Goal: Task Accomplishment & Management: Manage account settings

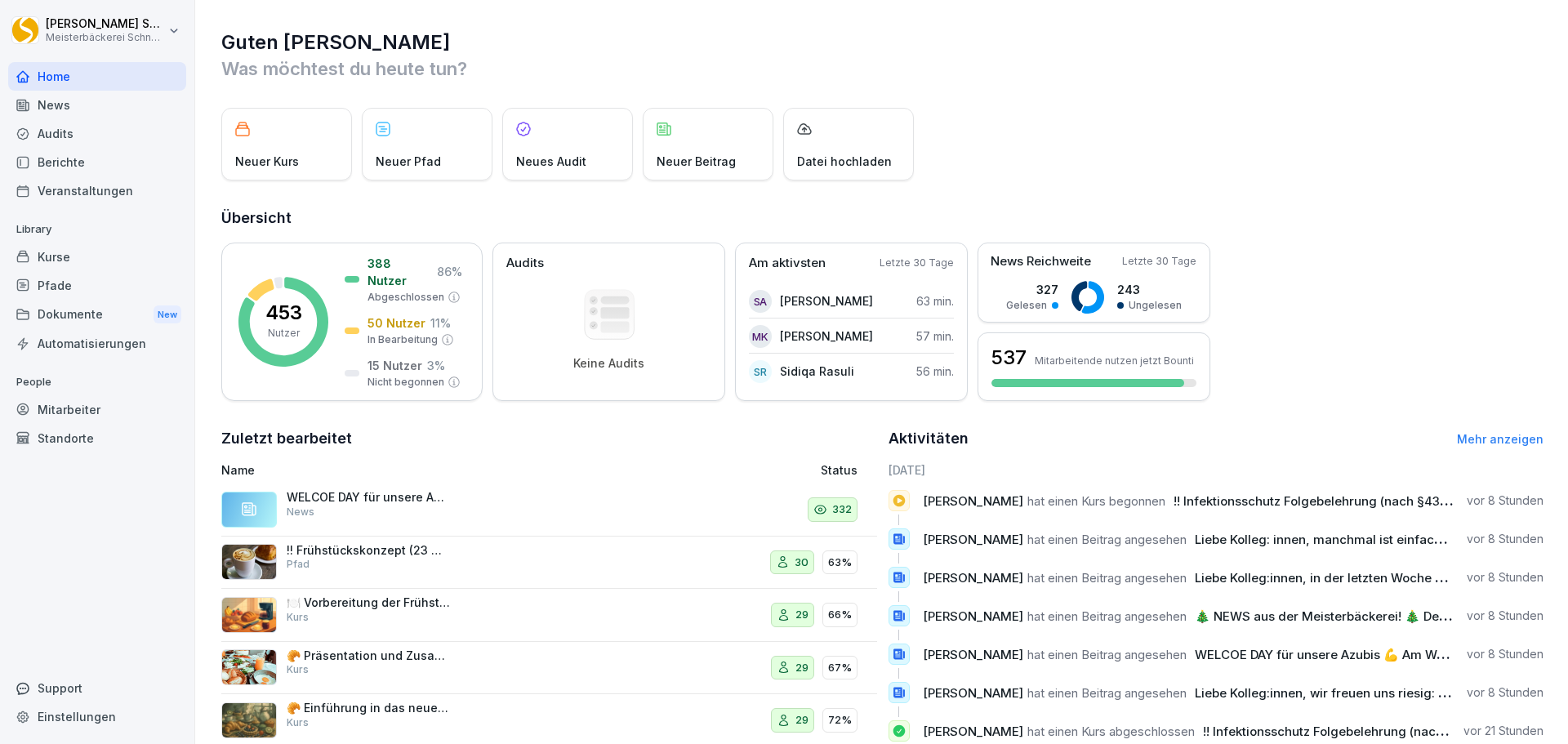
drag, startPoint x: 134, startPoint y: 409, endPoint x: 158, endPoint y: 407, distance: 24.1
click at [134, 409] on div "Mitarbeiter" at bounding box center [97, 409] width 178 height 29
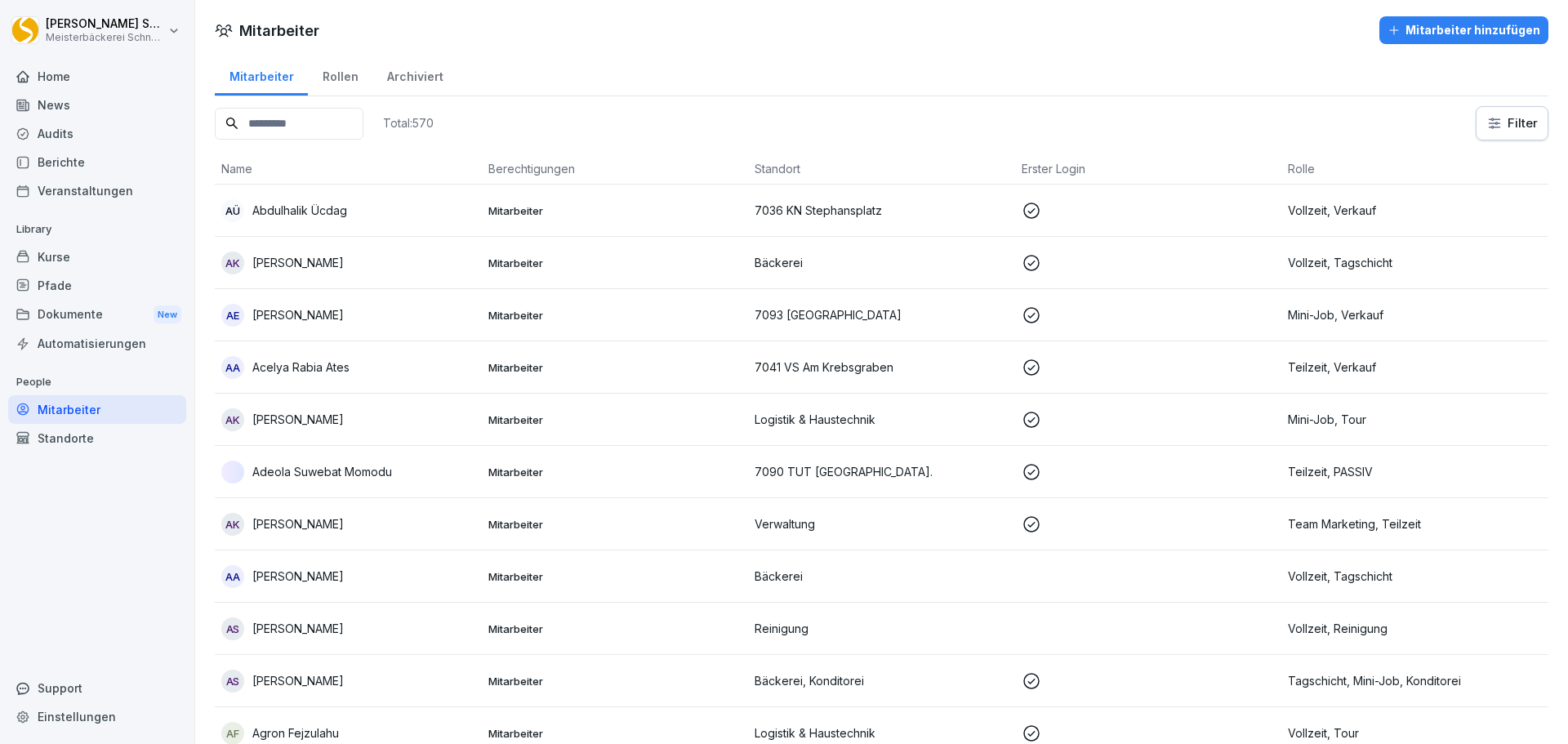
click at [346, 127] on input at bounding box center [289, 123] width 148 height 32
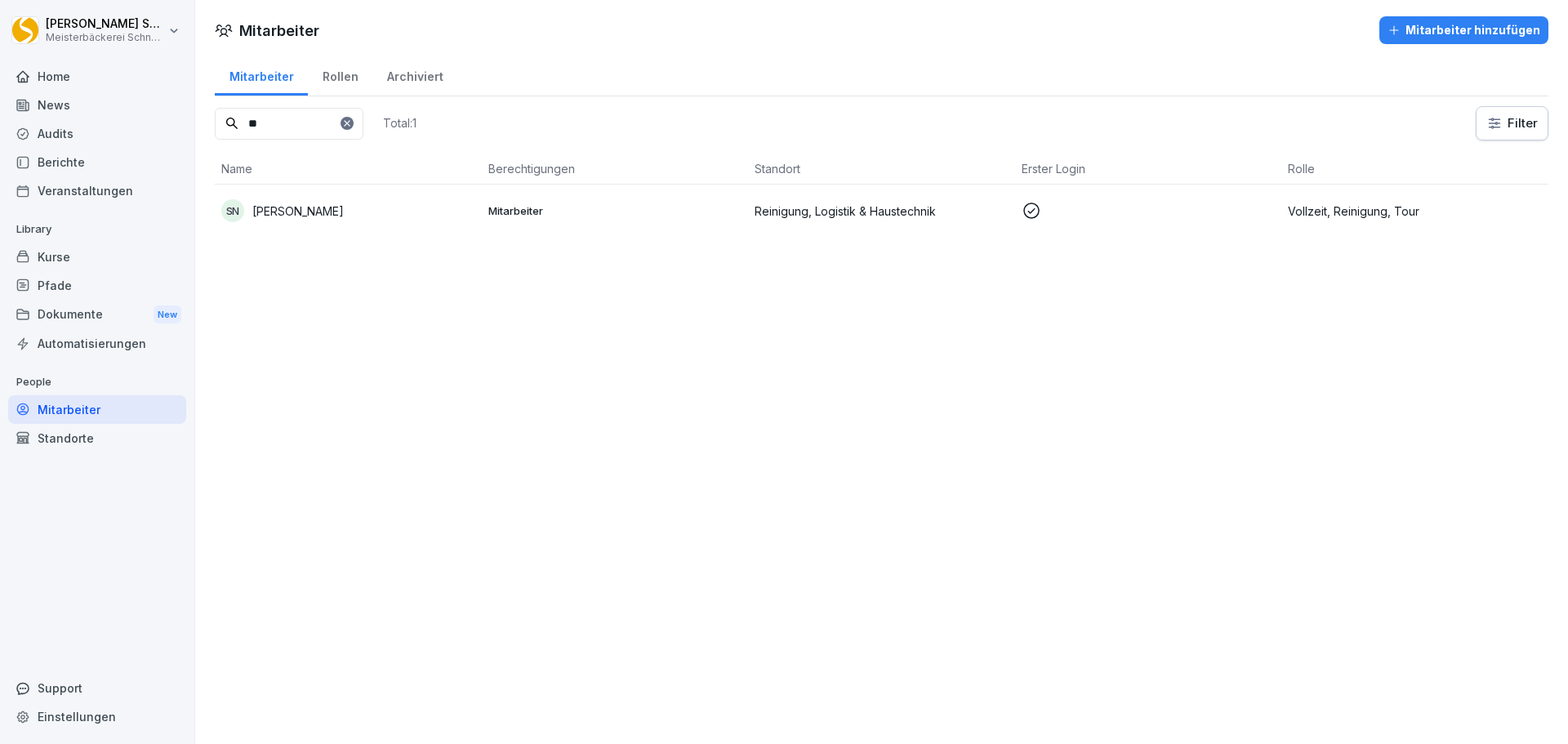
type input "*"
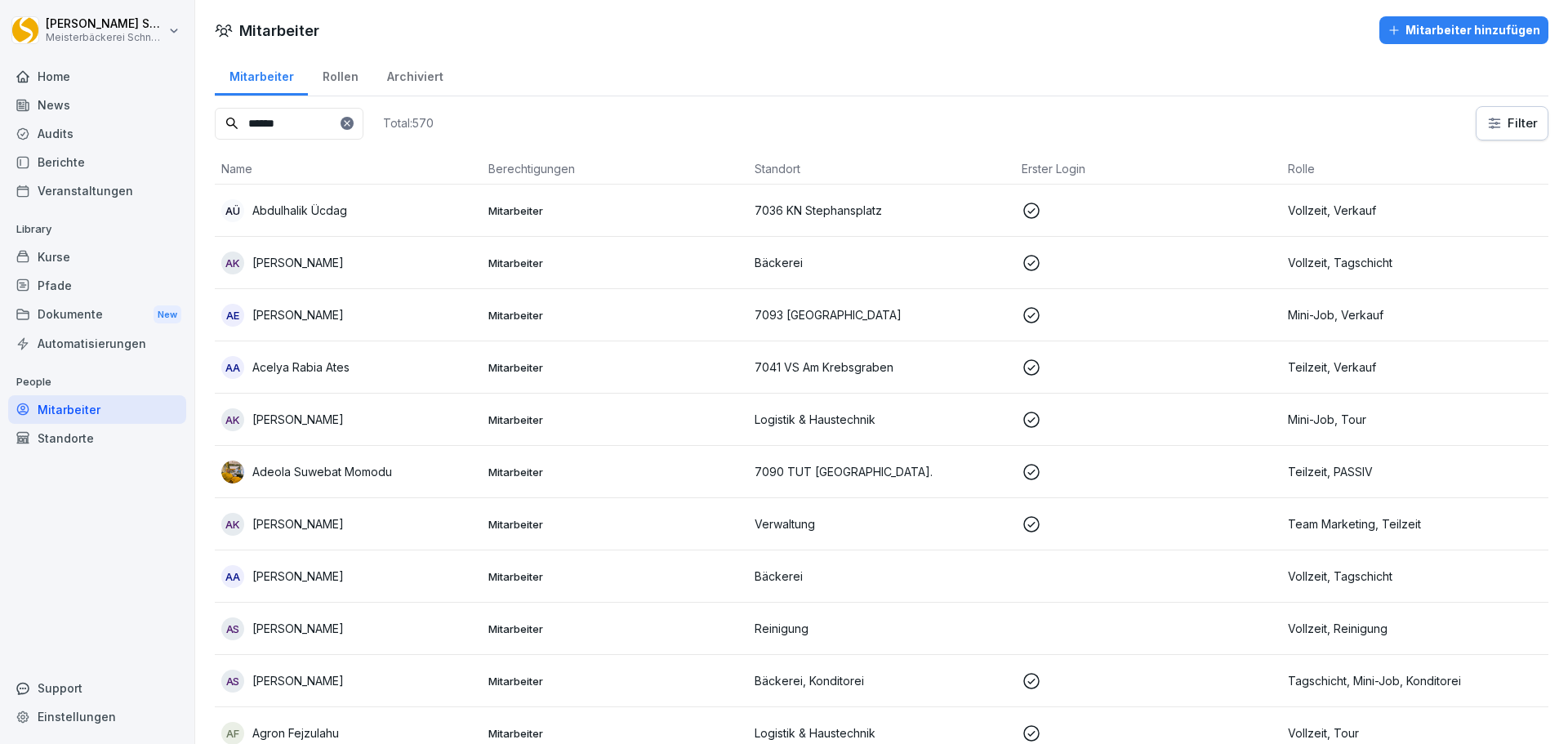
type input "*******"
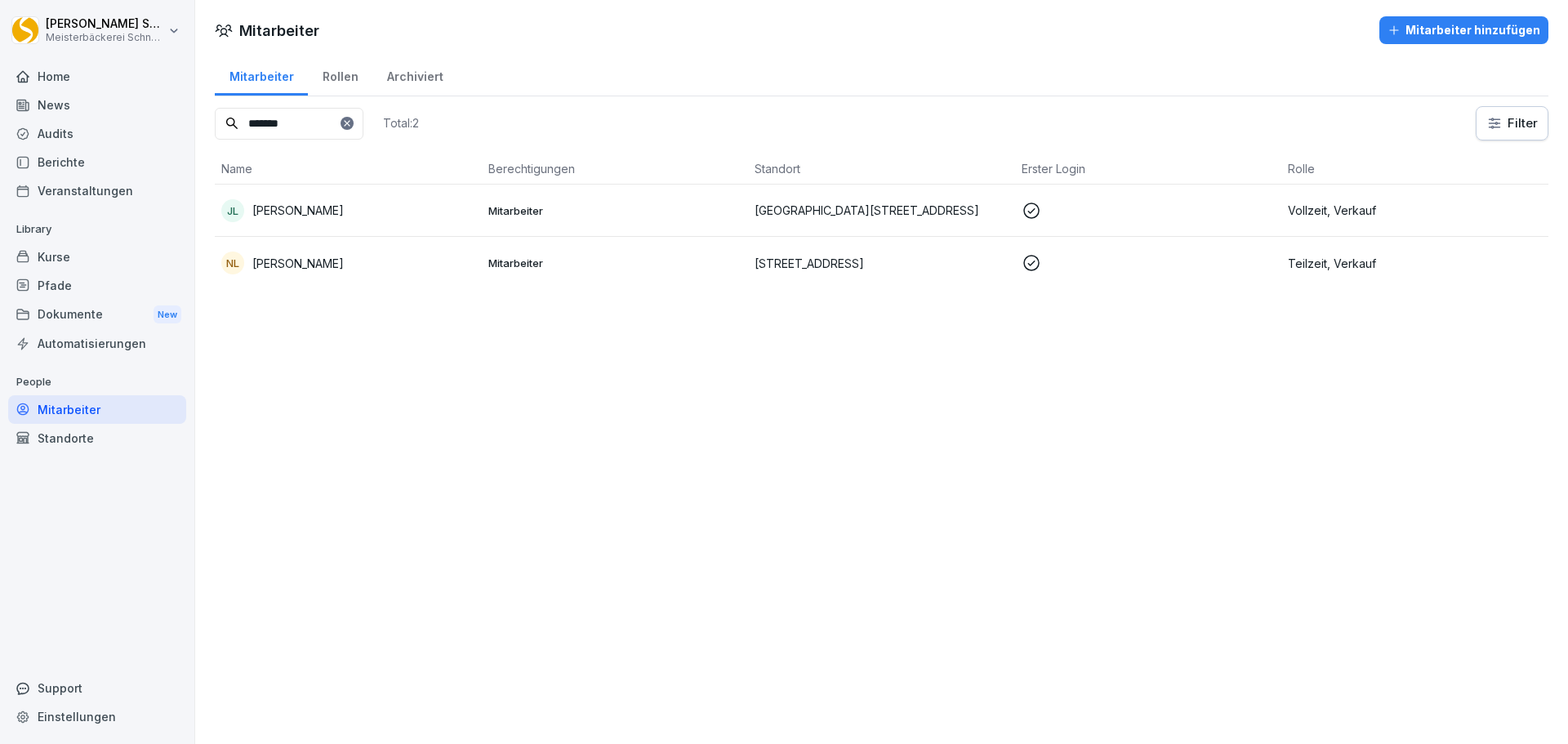
click at [346, 127] on input "*******" at bounding box center [289, 123] width 148 height 32
type input "****"
click at [415, 63] on div "Archiviert" at bounding box center [415, 74] width 85 height 42
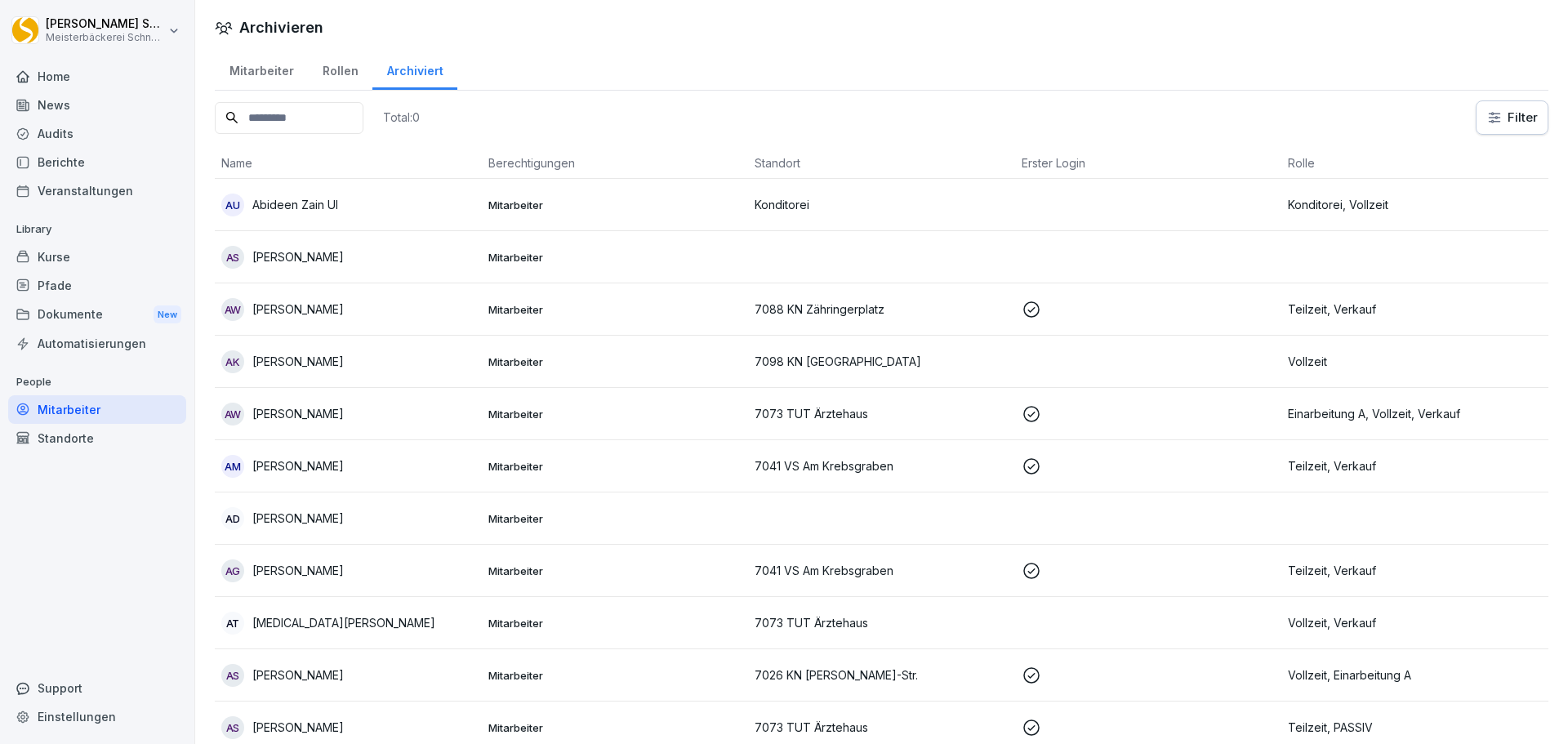
click at [305, 122] on input at bounding box center [289, 118] width 148 height 32
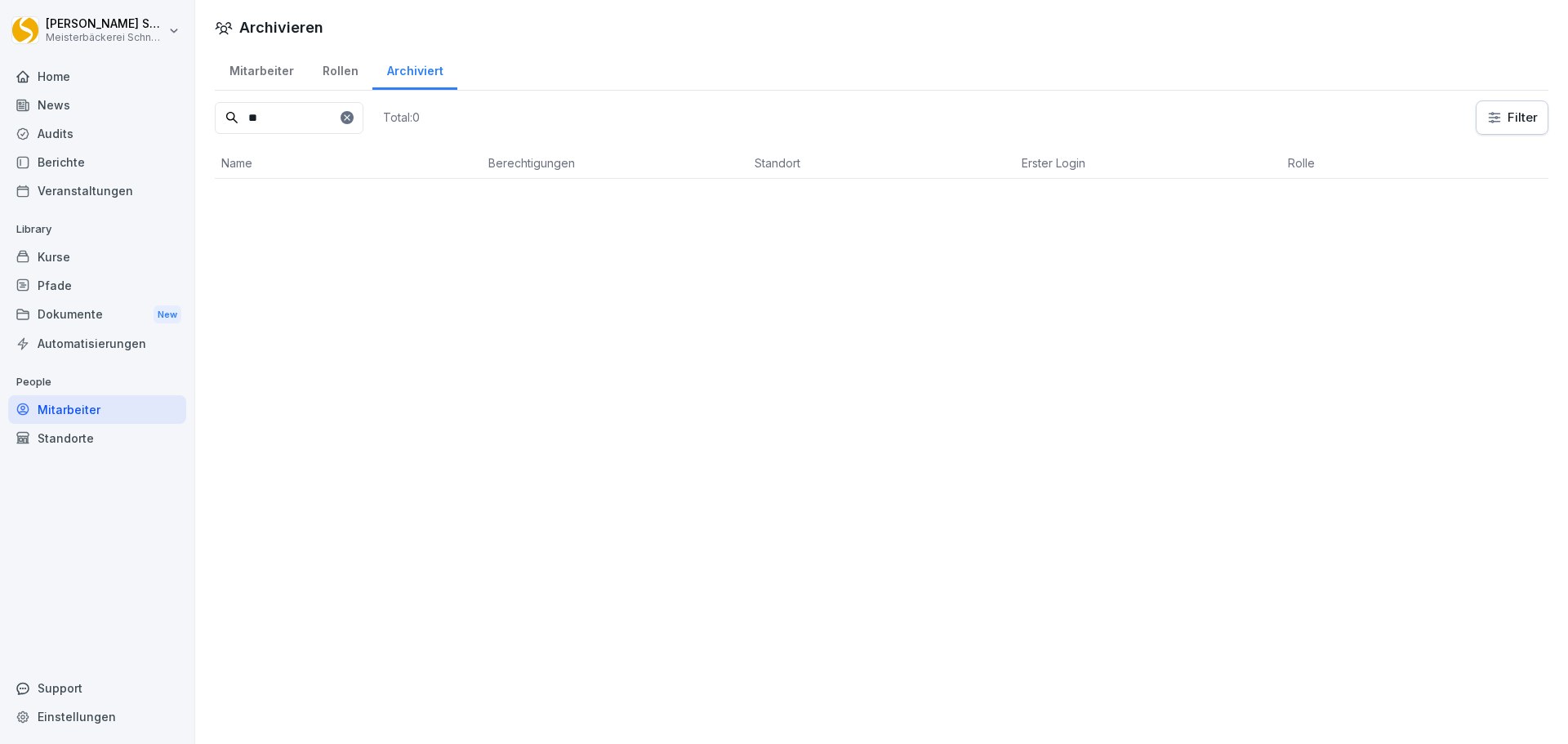
type input "*"
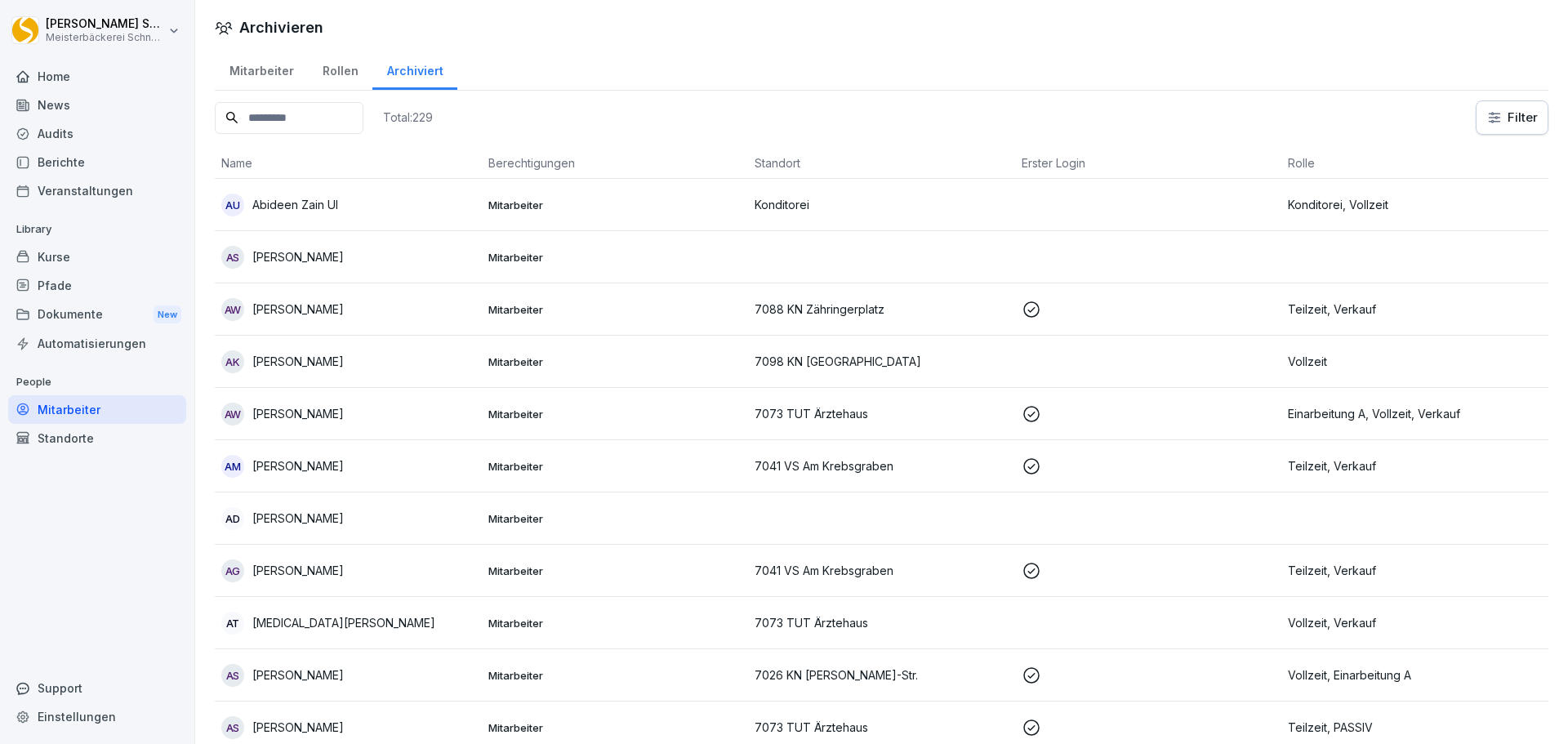
click at [263, 71] on div "Mitarbeiter" at bounding box center [261, 69] width 93 height 42
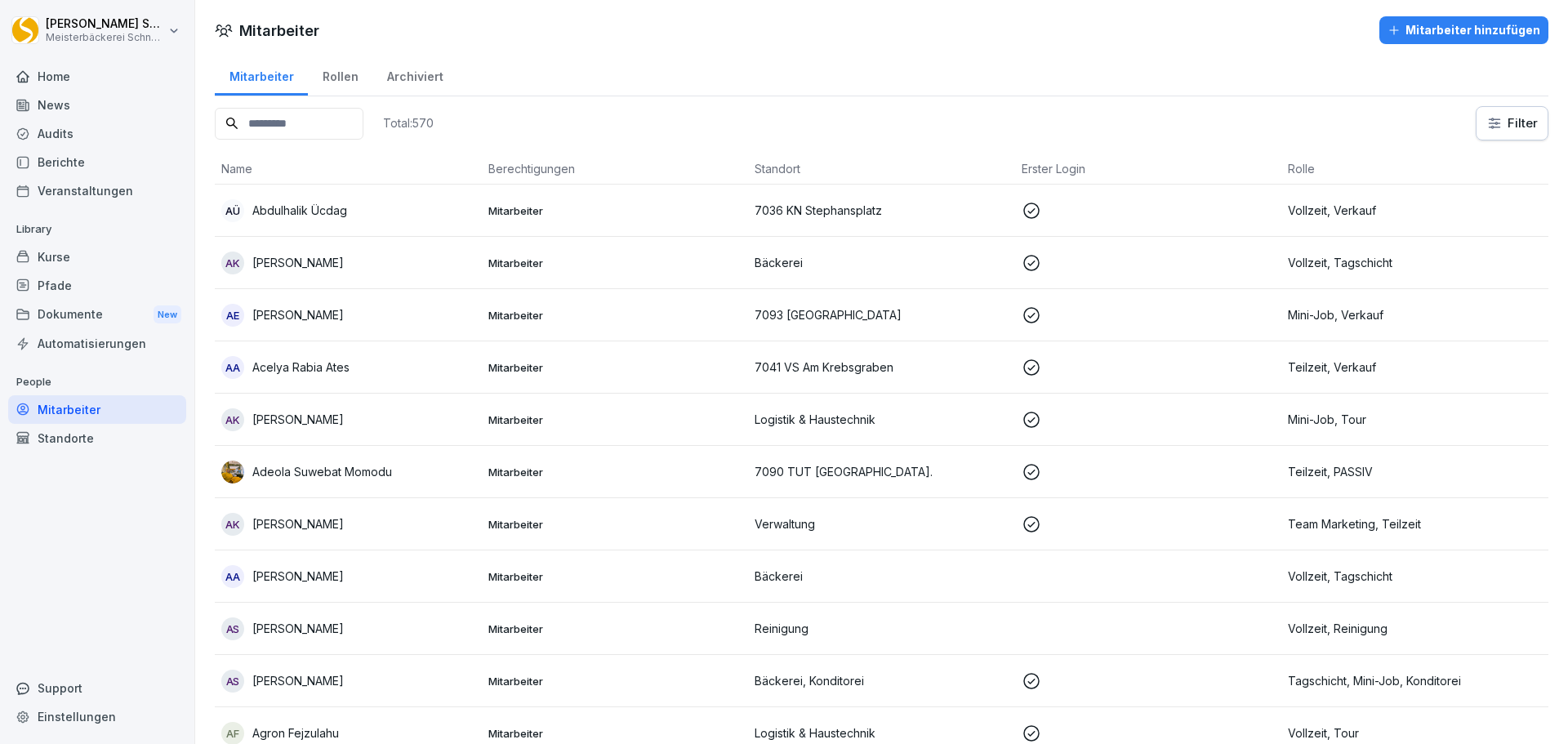
click at [348, 122] on input at bounding box center [289, 123] width 148 height 32
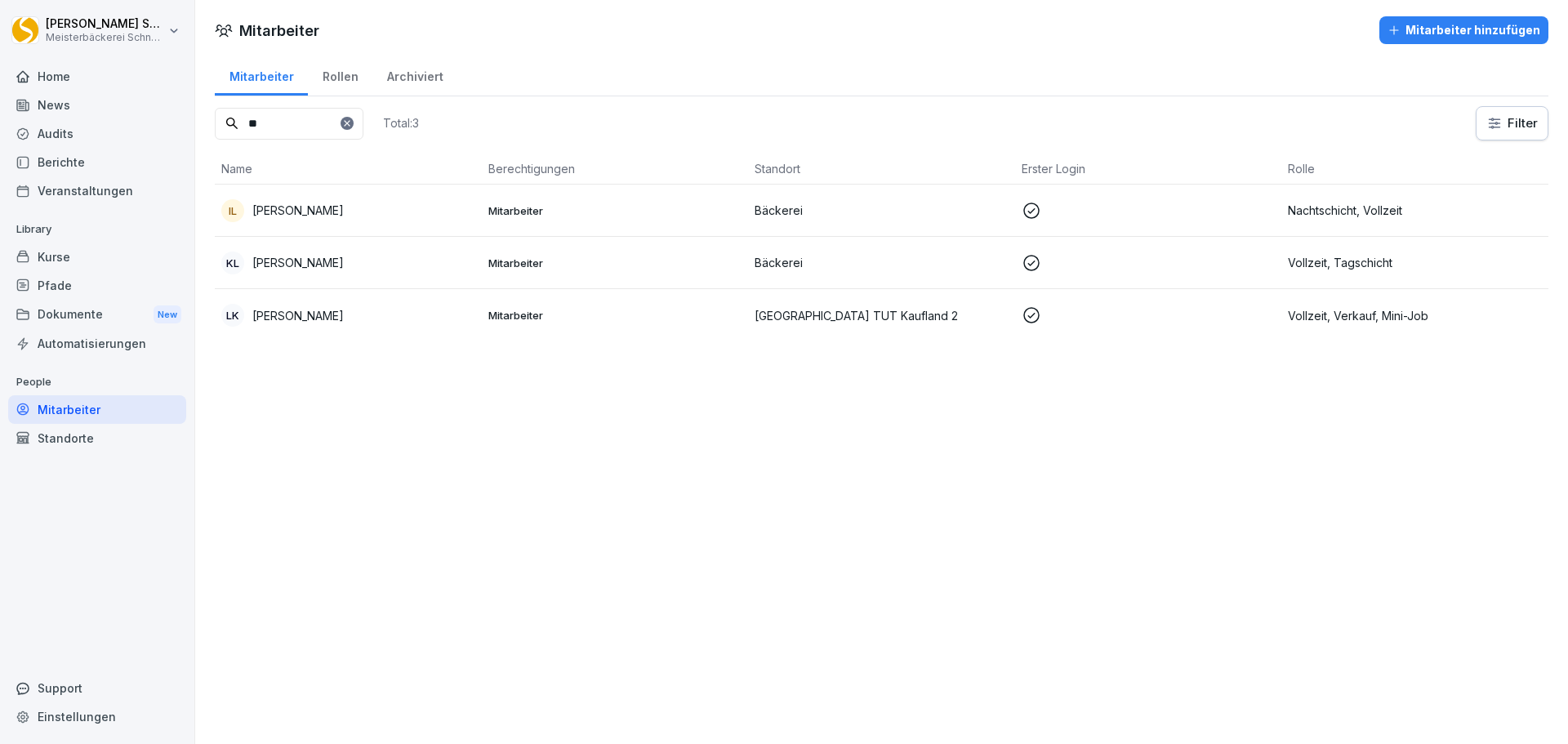
type input "*"
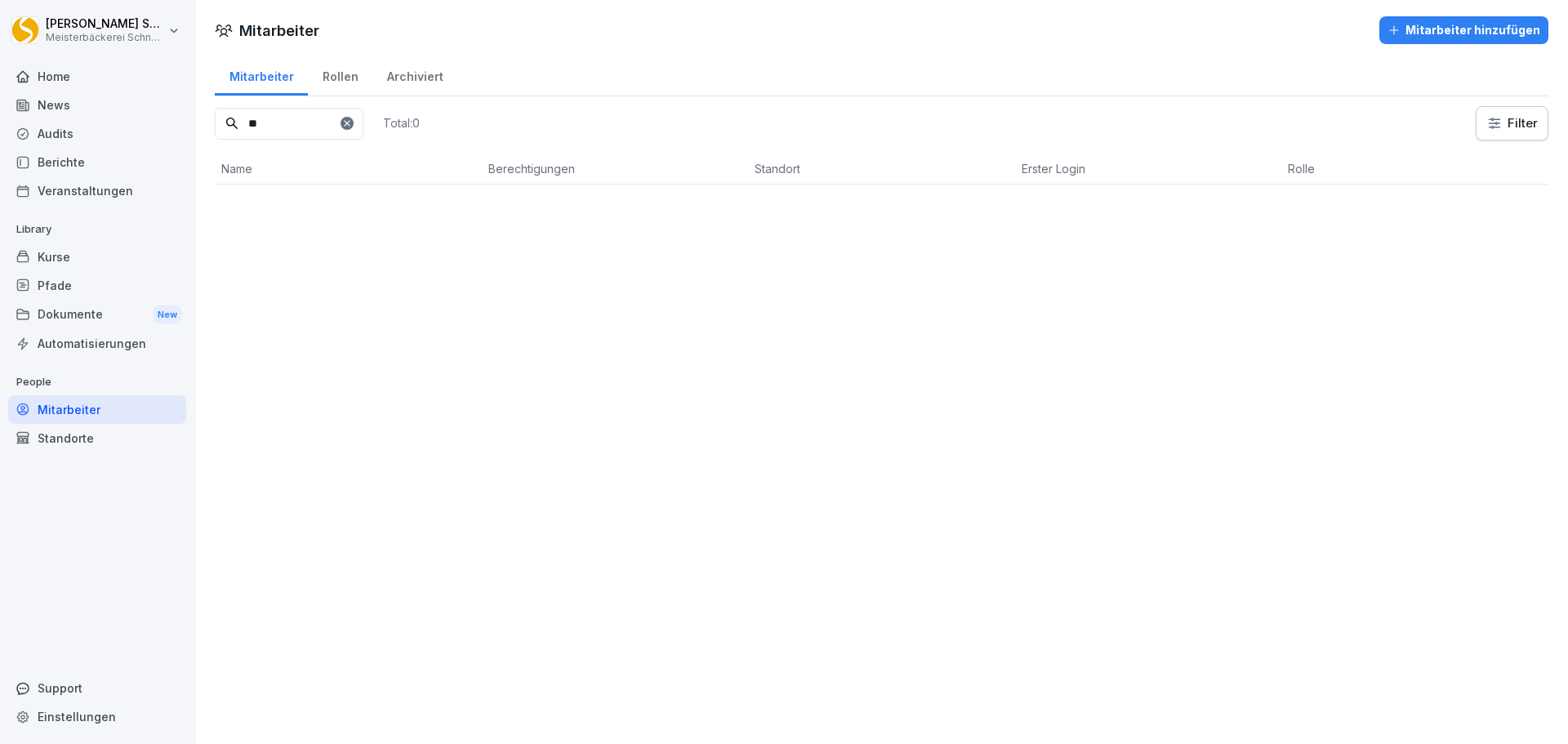
type input "*"
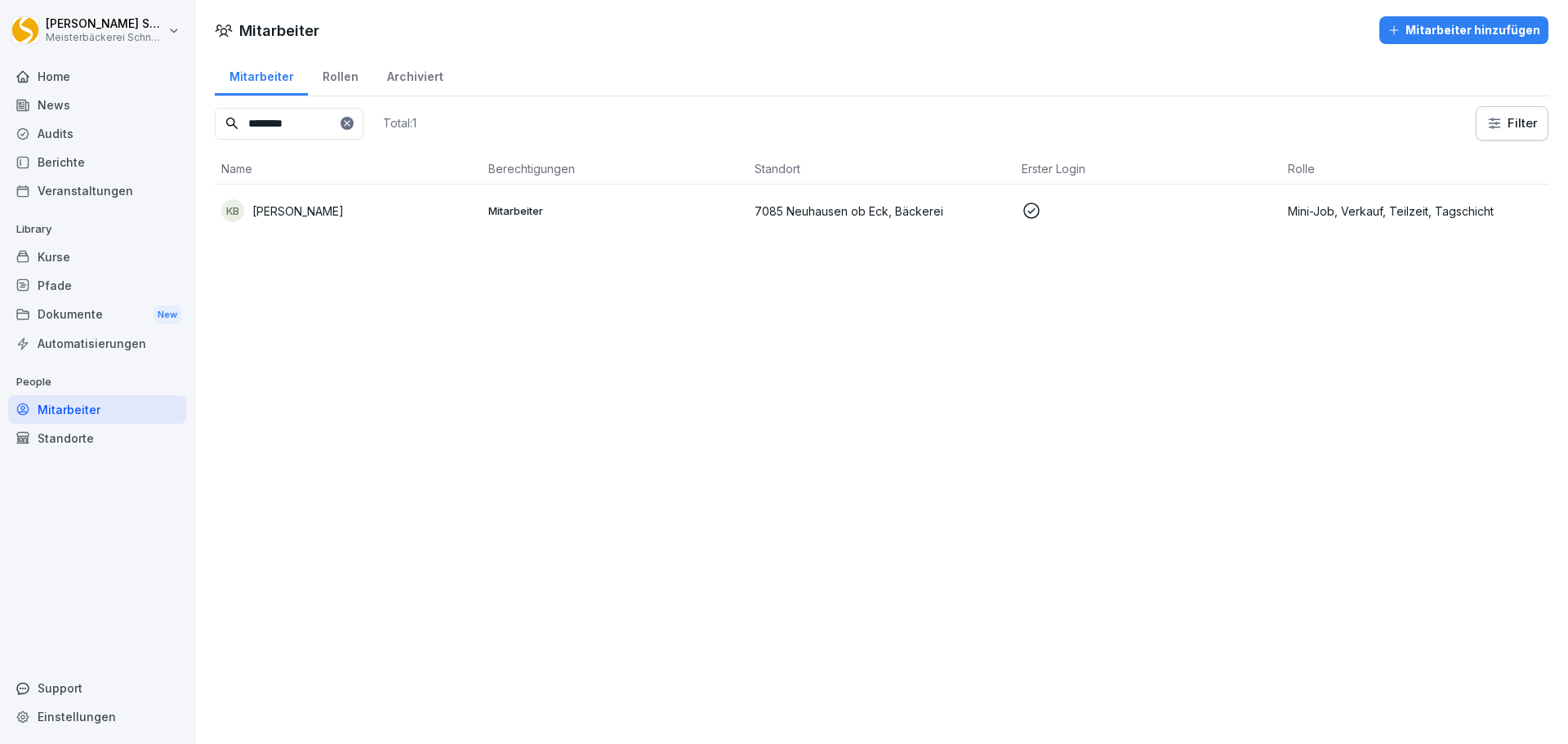
type input "********"
click at [886, 221] on td "7085 Neuhausen ob Eck, Bäckerei" at bounding box center [882, 211] width 267 height 52
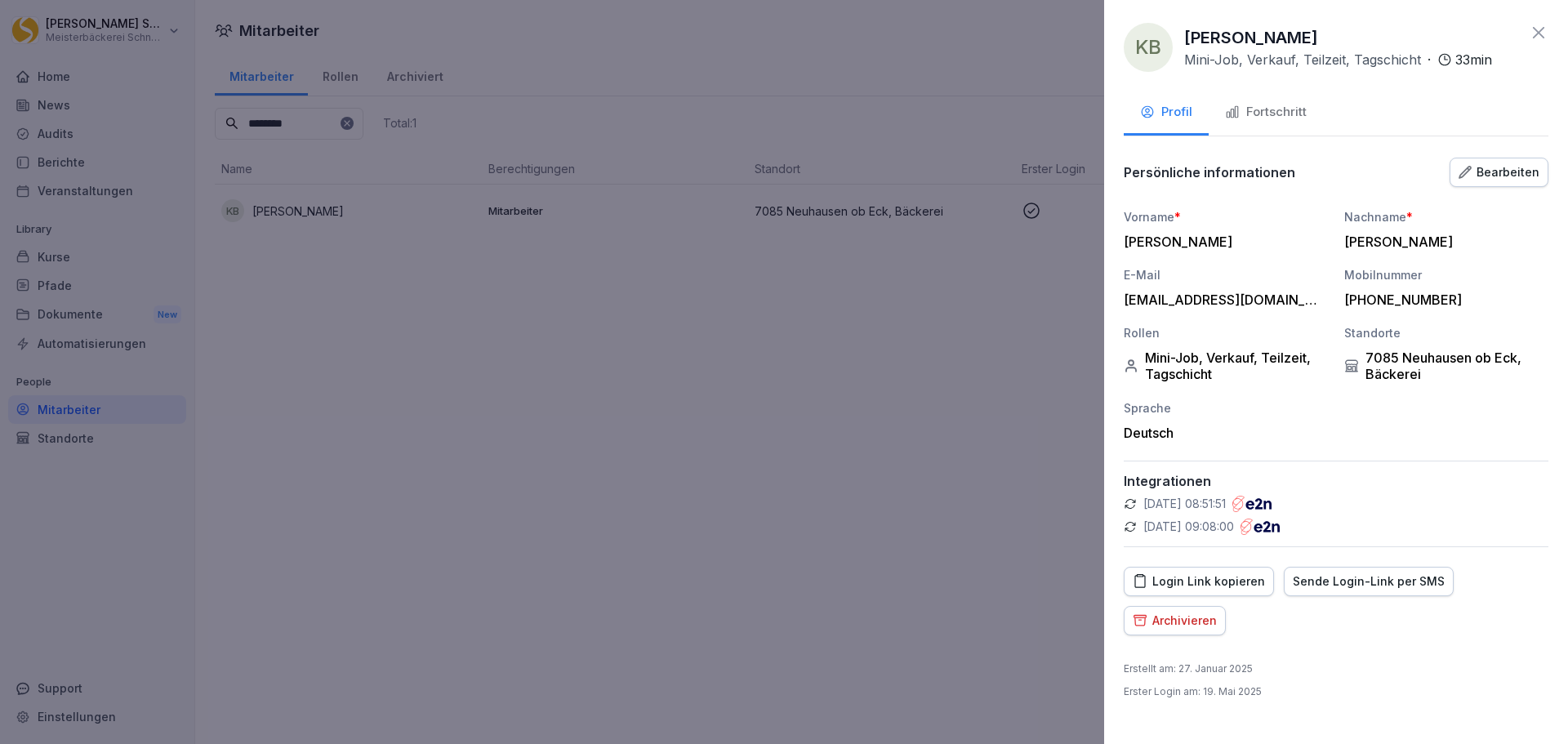
click at [1509, 174] on div "Bearbeiten" at bounding box center [1498, 172] width 81 height 18
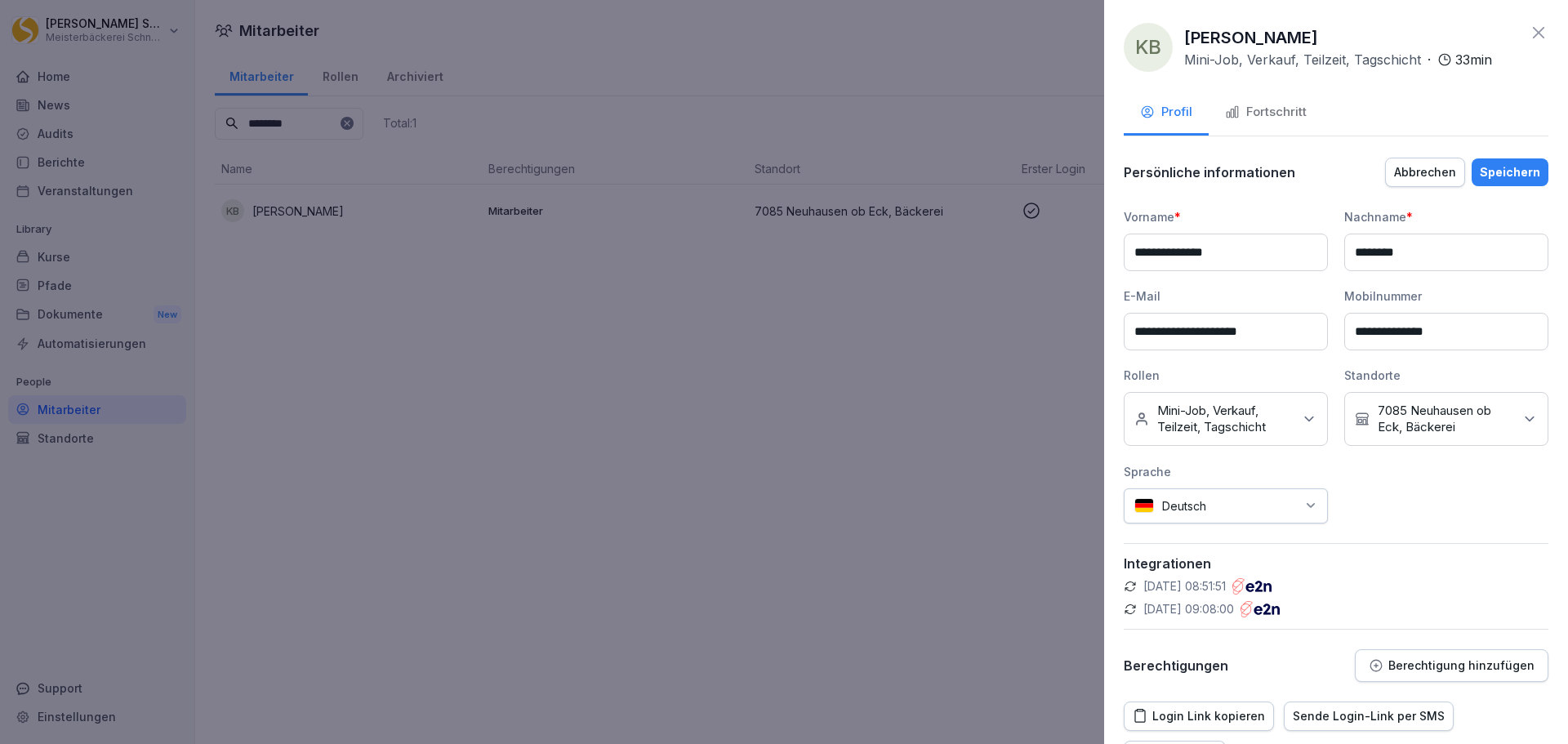
click at [1526, 410] on div "Kein Standort 7085 [GEOGRAPHIC_DATA][PERSON_NAME], [GEOGRAPHIC_DATA]" at bounding box center [1446, 419] width 204 height 54
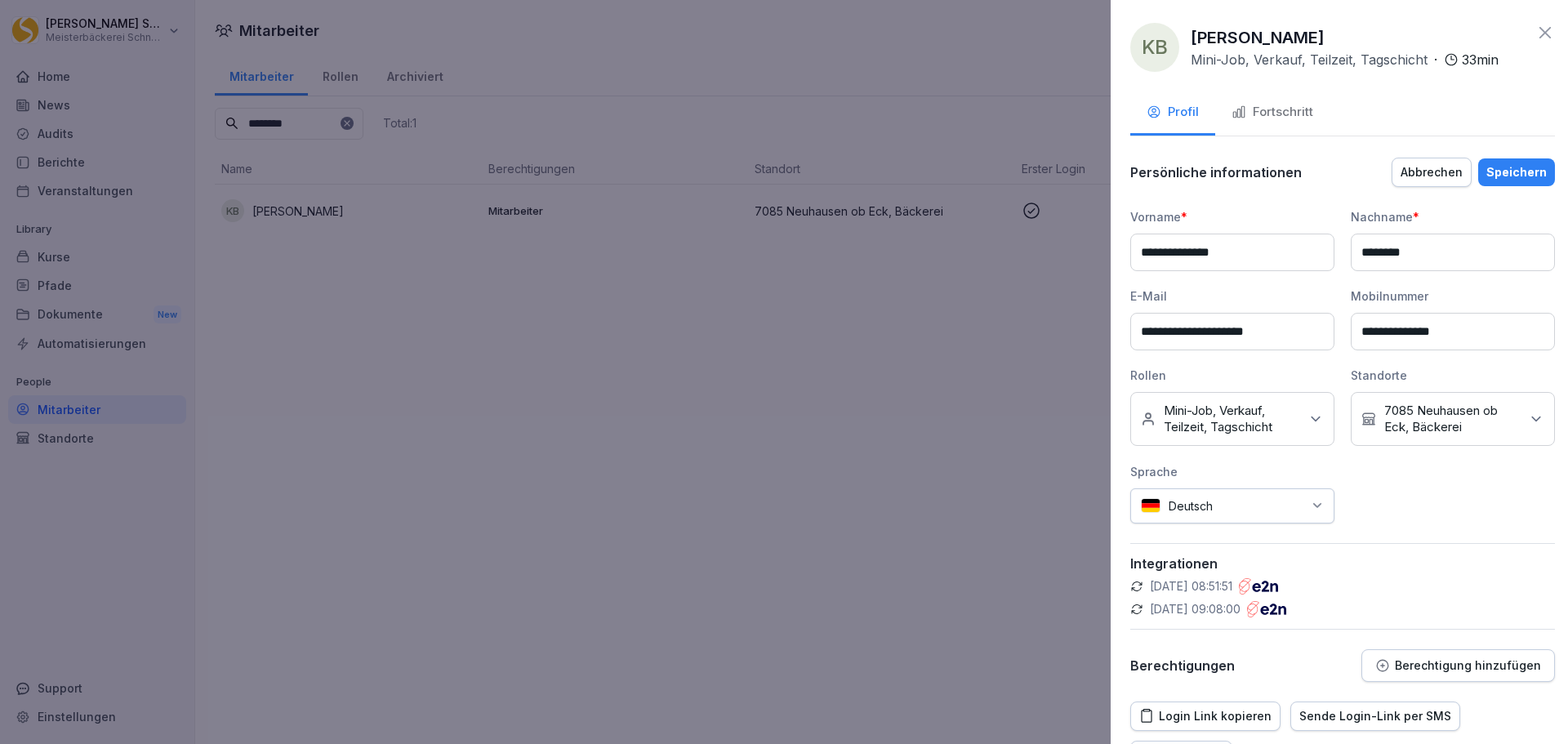
click at [981, 551] on div at bounding box center [784, 372] width 1568 height 744
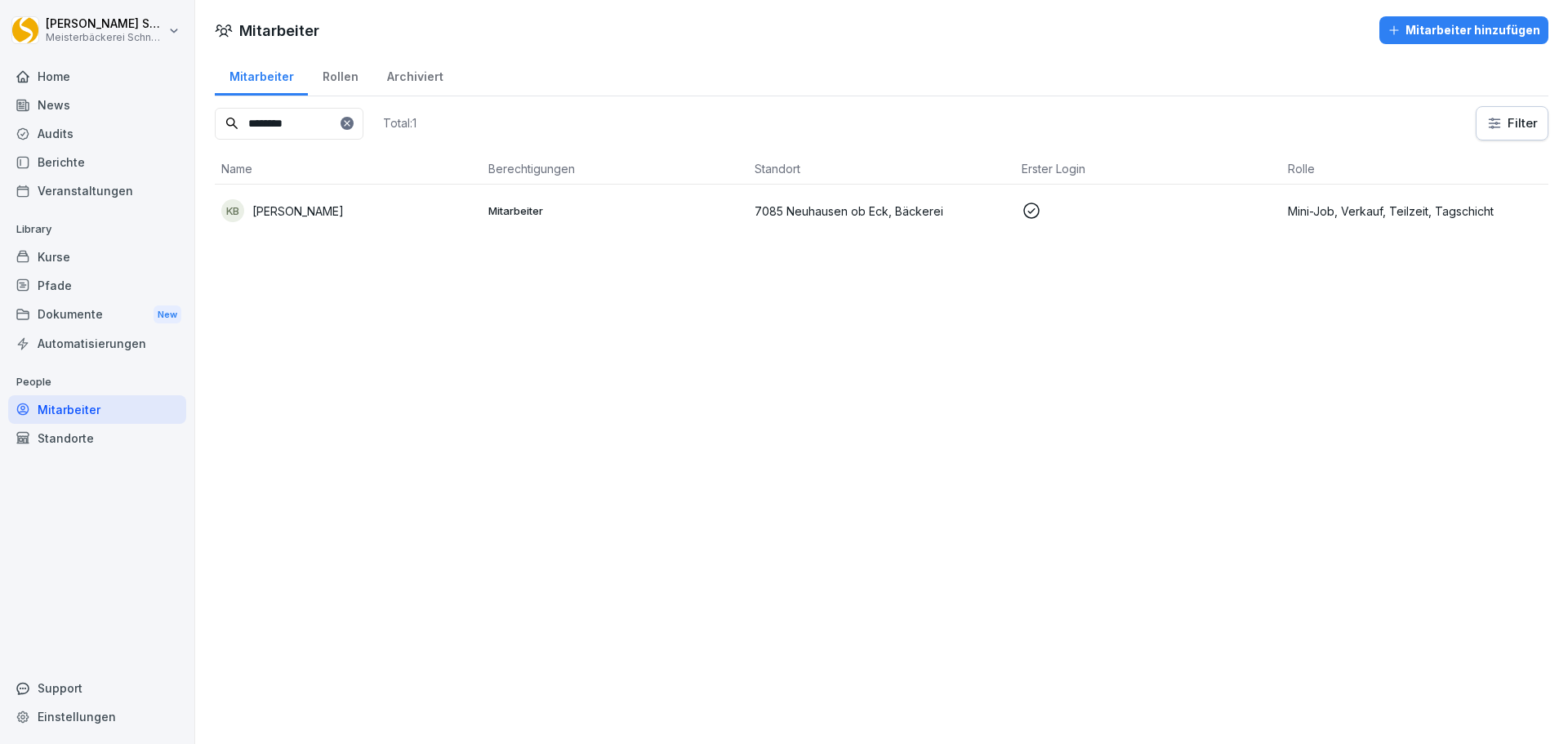
click at [626, 199] on td "Mitarbeiter" at bounding box center [616, 211] width 267 height 52
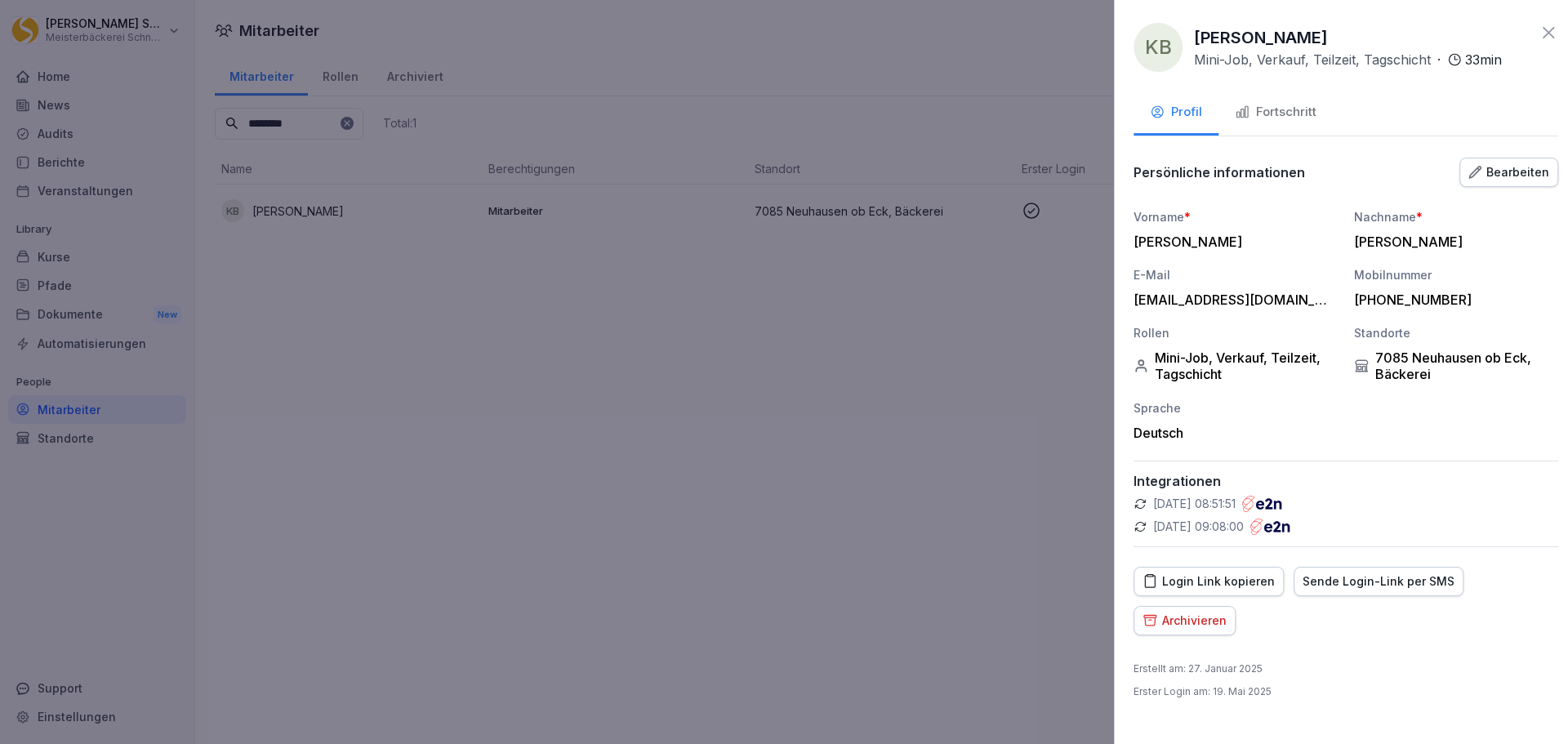
click at [628, 539] on div at bounding box center [784, 372] width 1568 height 744
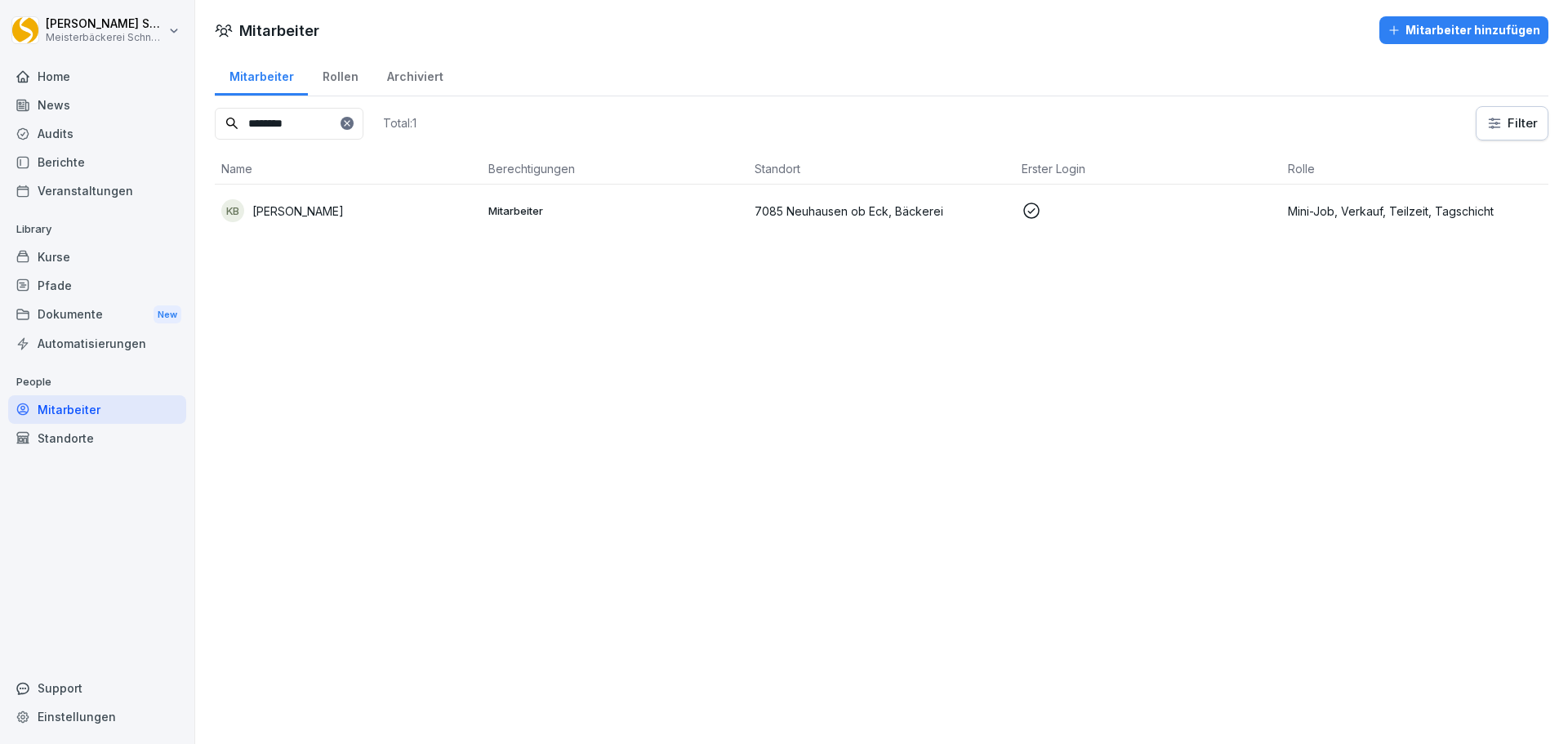
click at [407, 66] on div "Archiviert" at bounding box center [415, 74] width 85 height 42
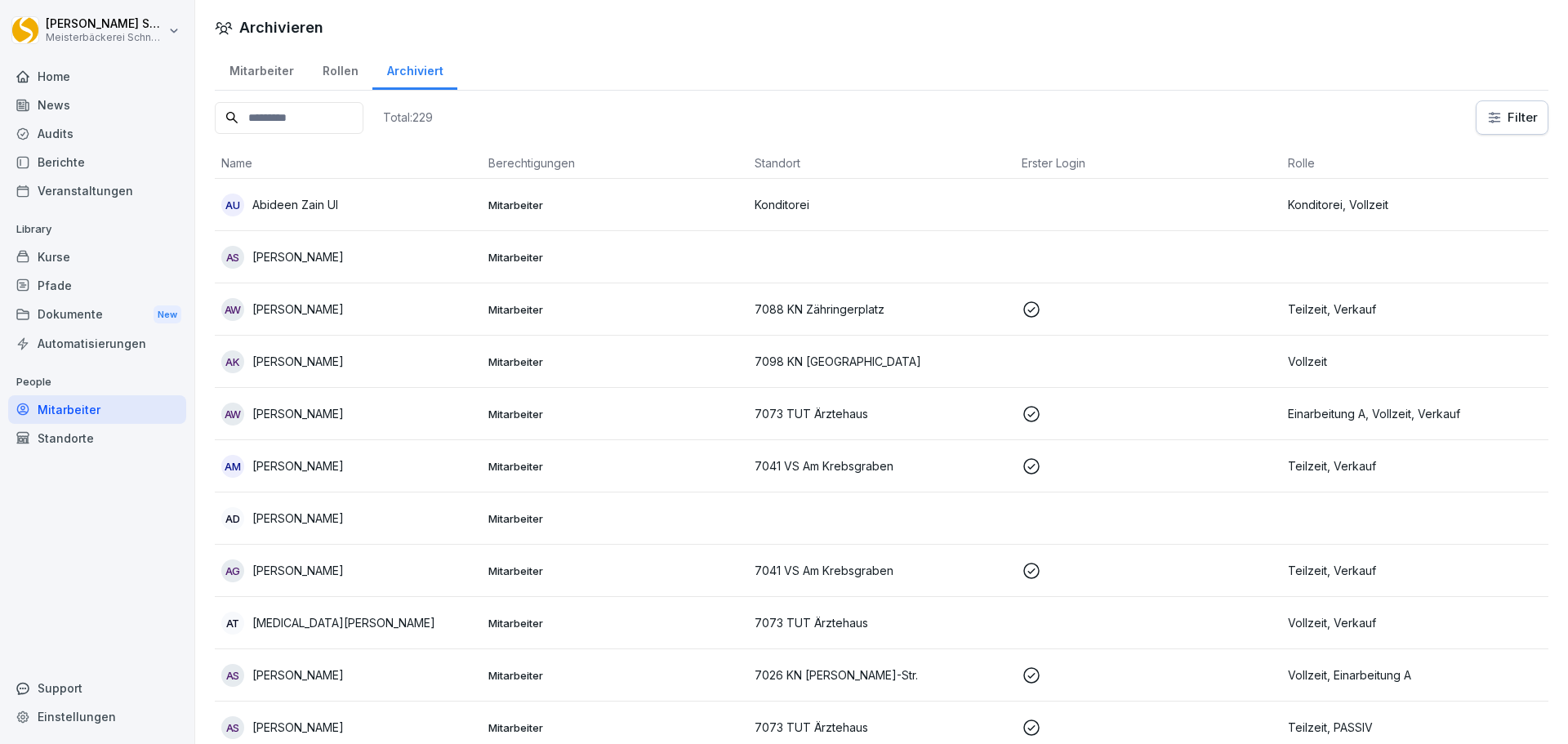
click at [247, 73] on div "Mitarbeiter" at bounding box center [261, 69] width 93 height 42
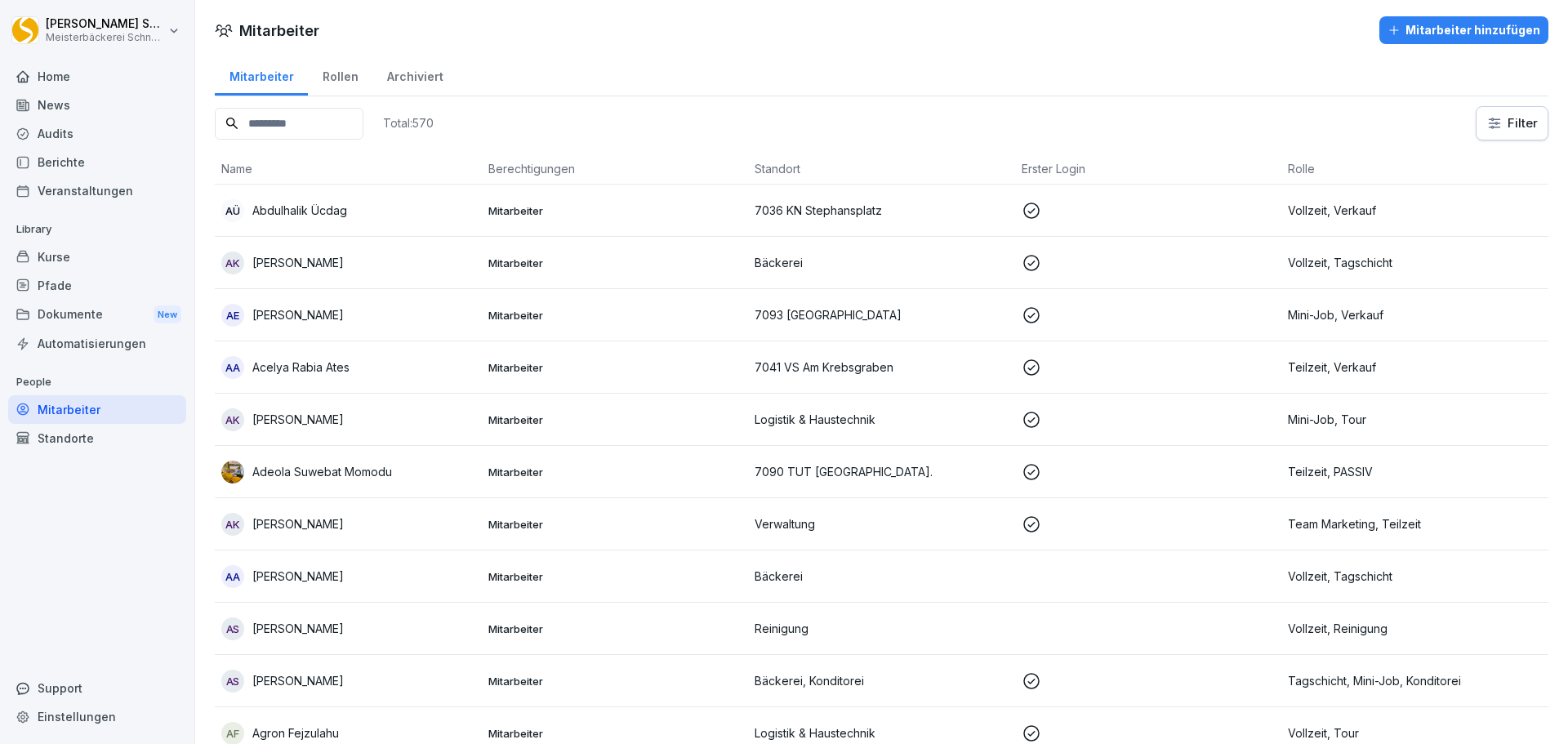
click at [793, 168] on th "Standort" at bounding box center [882, 169] width 267 height 31
click at [253, 120] on input at bounding box center [289, 123] width 148 height 32
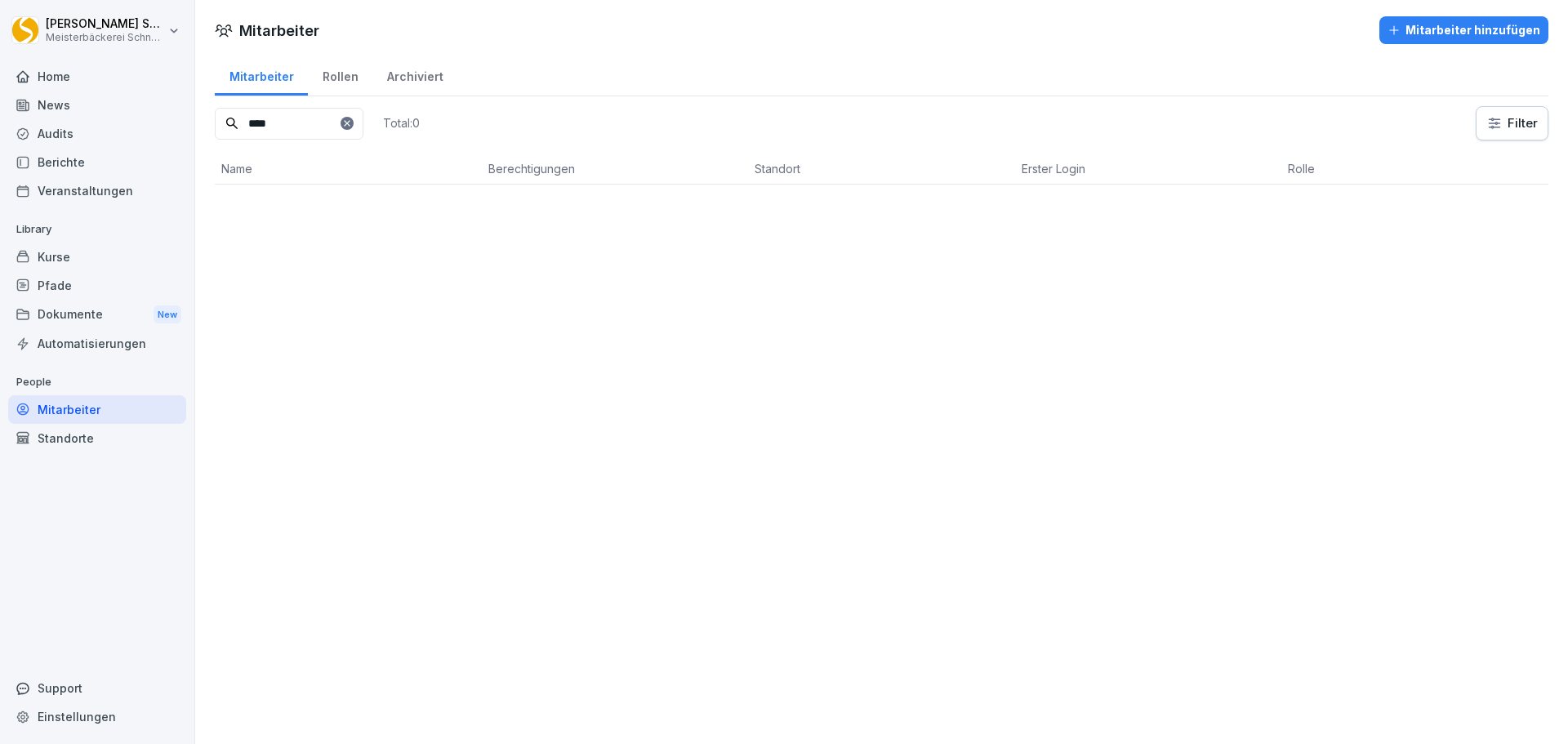
type input "****"
click at [352, 122] on icon at bounding box center [347, 123] width 10 height 10
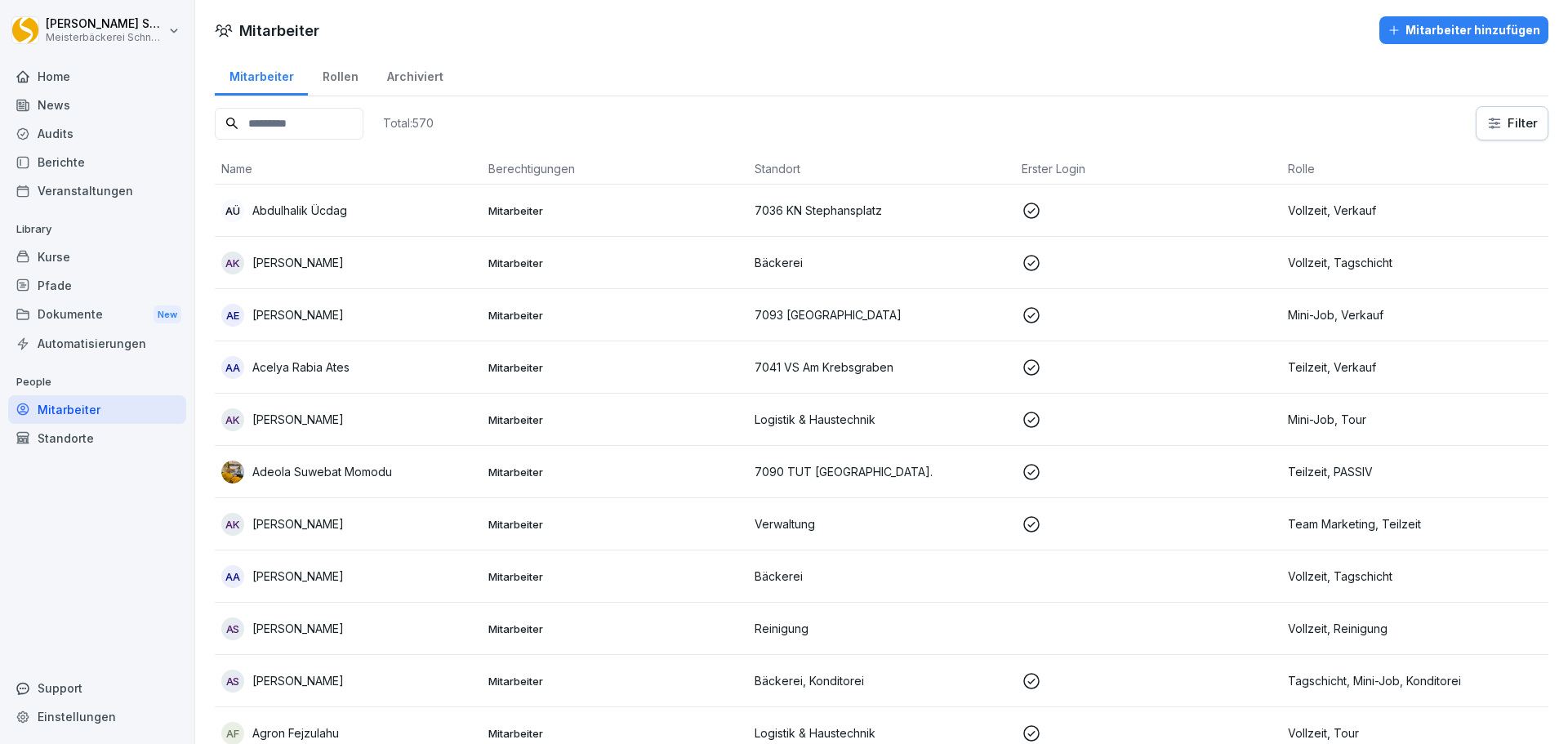
click at [1495, 128] on html "[PERSON_NAME] Meisterbäckerei [PERSON_NAME] Home News Audits Berichte Veranstal…" at bounding box center [784, 372] width 1568 height 744
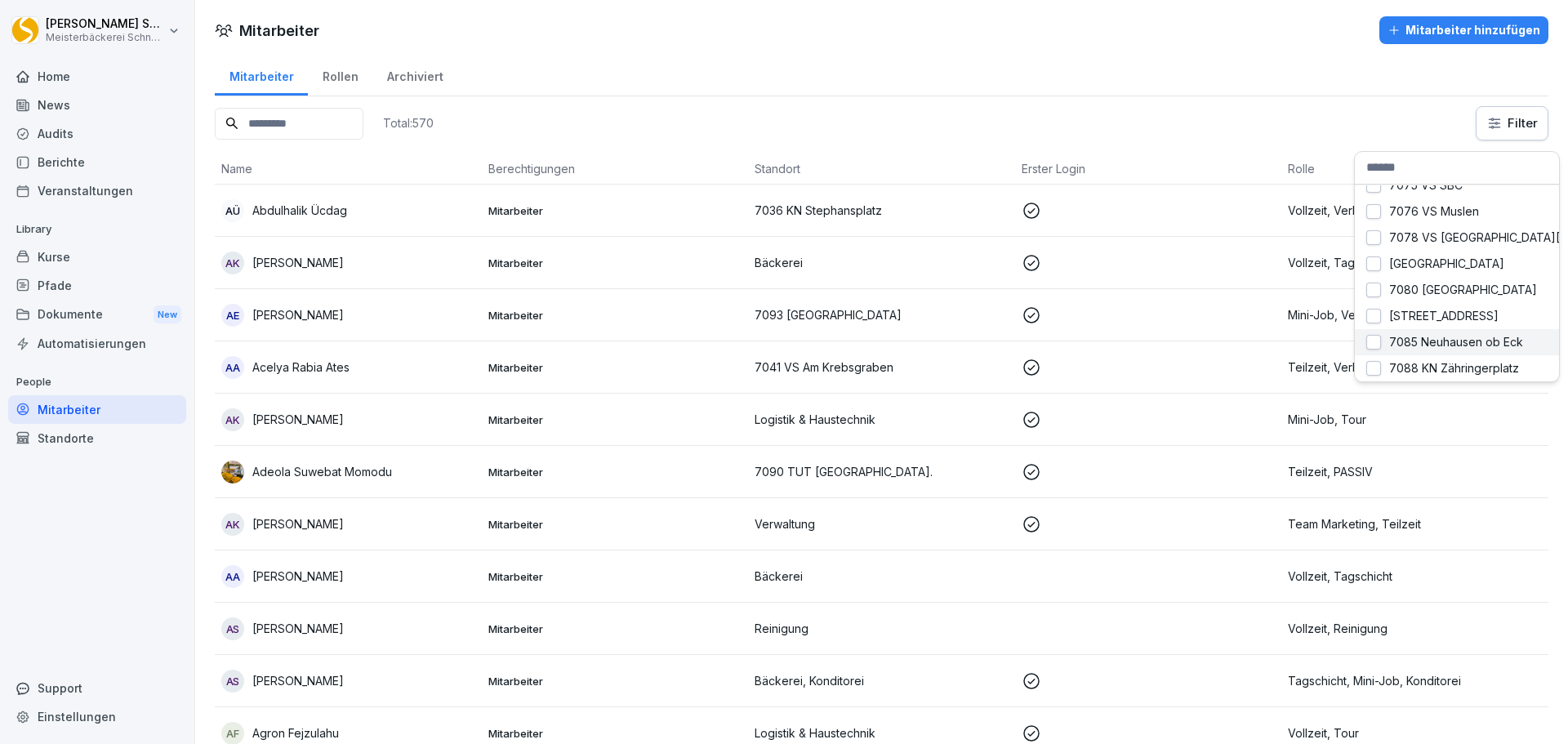
scroll to position [1348, 0]
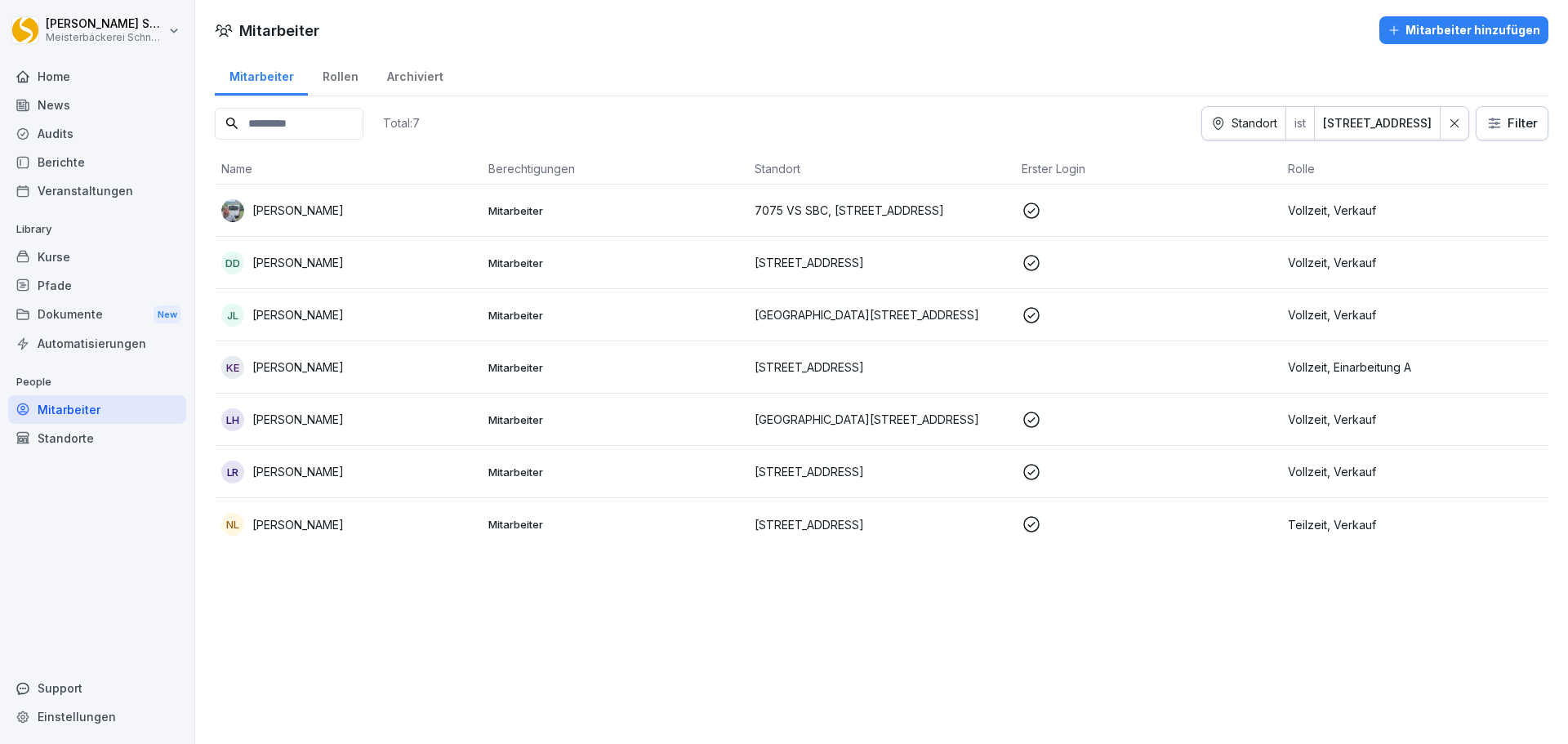
click at [1448, 119] on icon at bounding box center [1454, 123] width 11 height 11
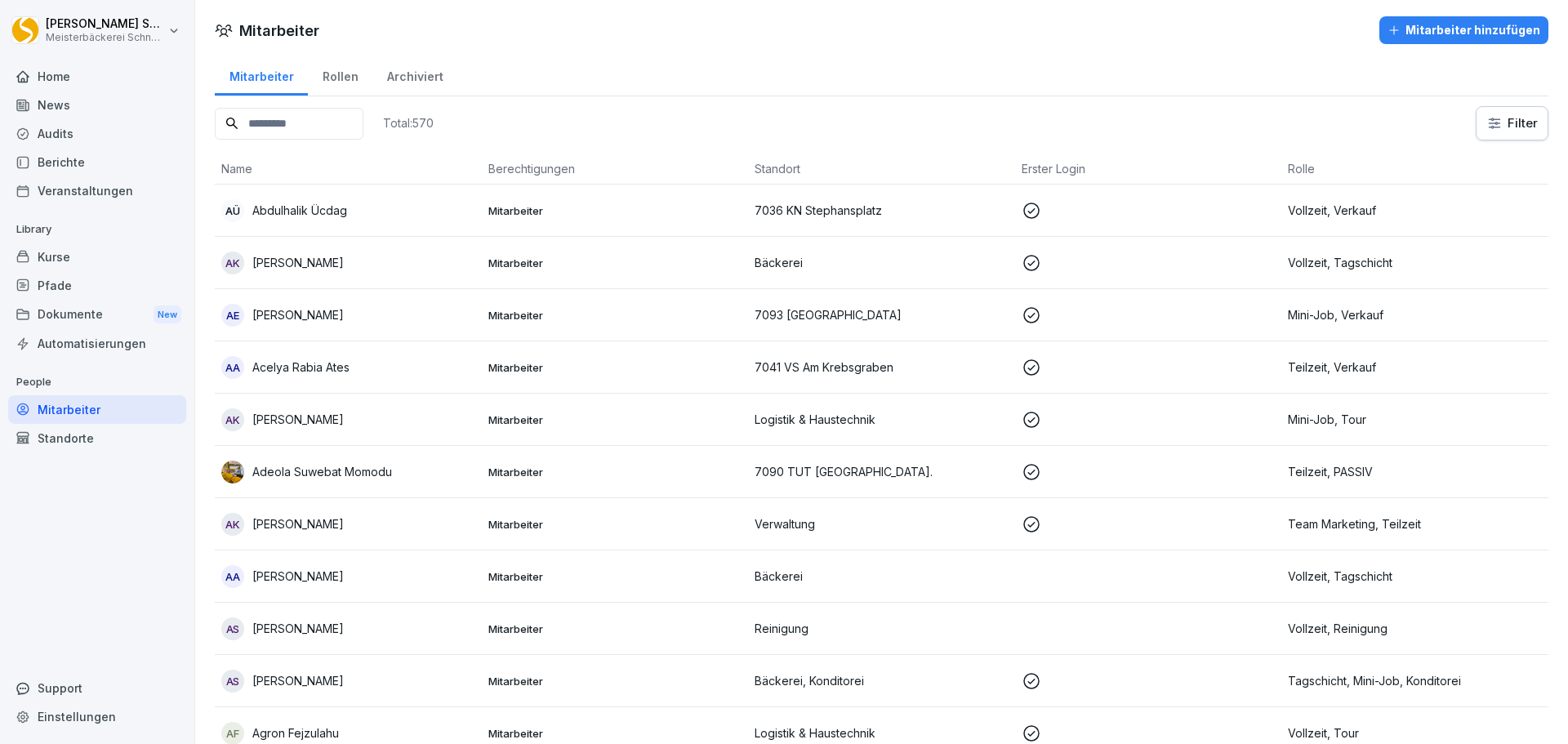
click at [569, 84] on div "Mitarbeiter Rollen Archiviert" at bounding box center [882, 75] width 1333 height 43
